Goal: Task Accomplishment & Management: Manage account settings

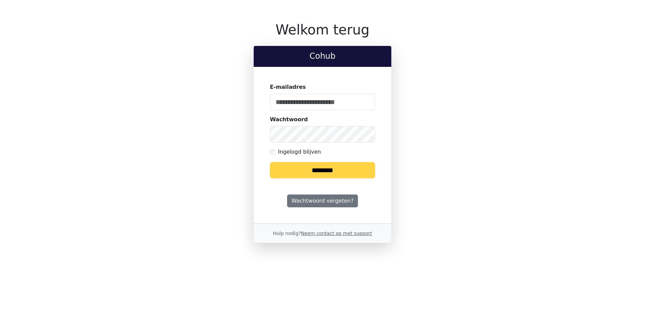
type input "**********"
click at [277, 165] on input "********" at bounding box center [322, 170] width 105 height 16
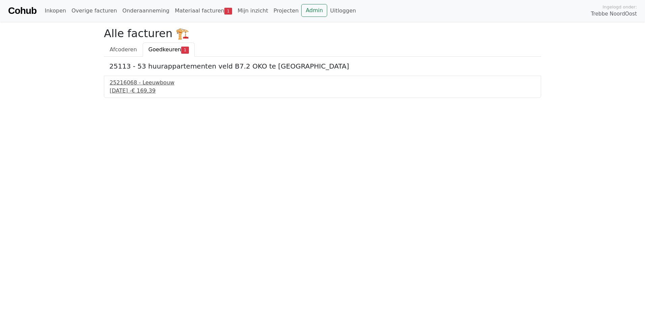
click at [140, 87] on div "23 september 2025 - € 169,39" at bounding box center [323, 91] width 426 height 8
